Goal: Submit feedback/report problem

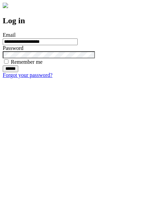
click at [18, 72] on input "******" at bounding box center [11, 69] width 16 height 7
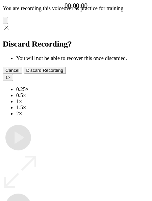
type input "**********"
